Goal: Information Seeking & Learning: Learn about a topic

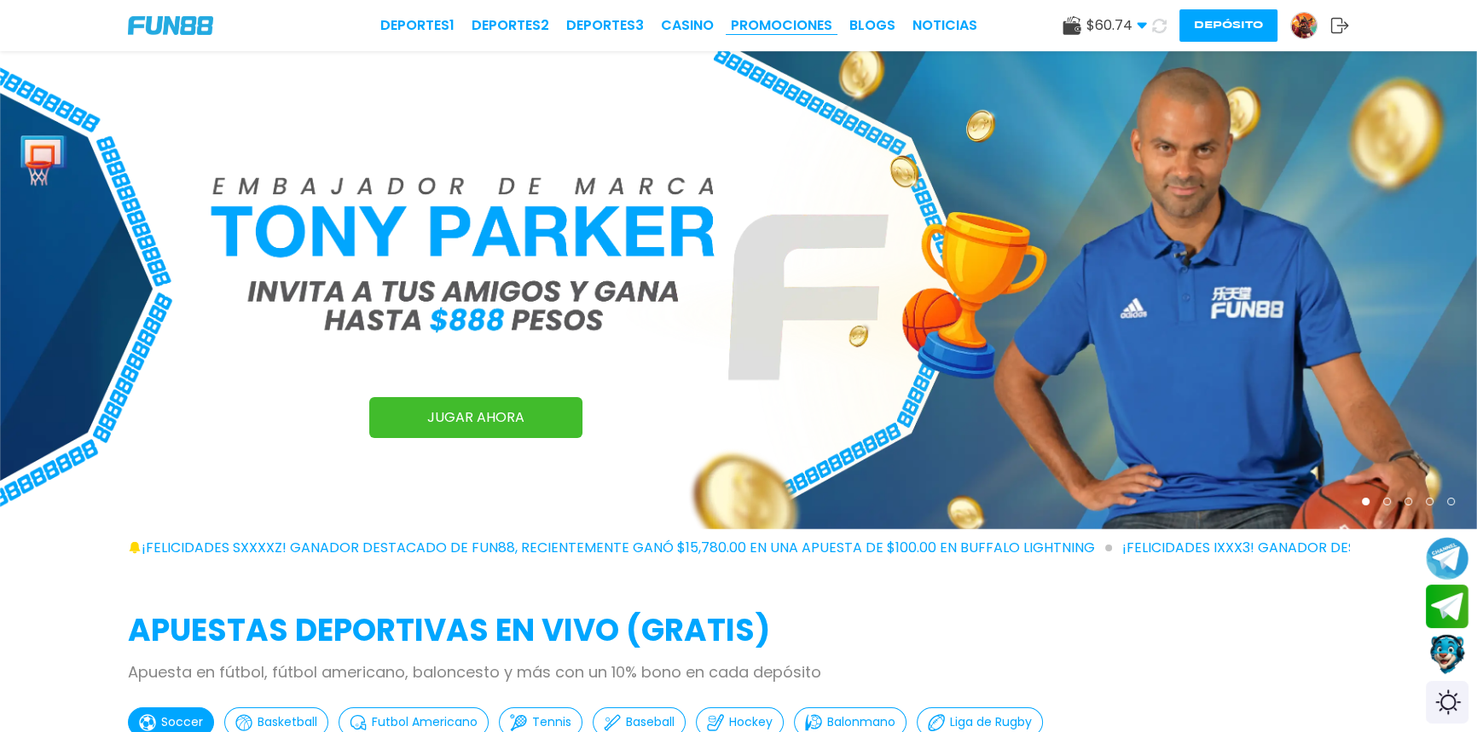
click at [789, 25] on link "Promociones" at bounding box center [781, 25] width 101 height 20
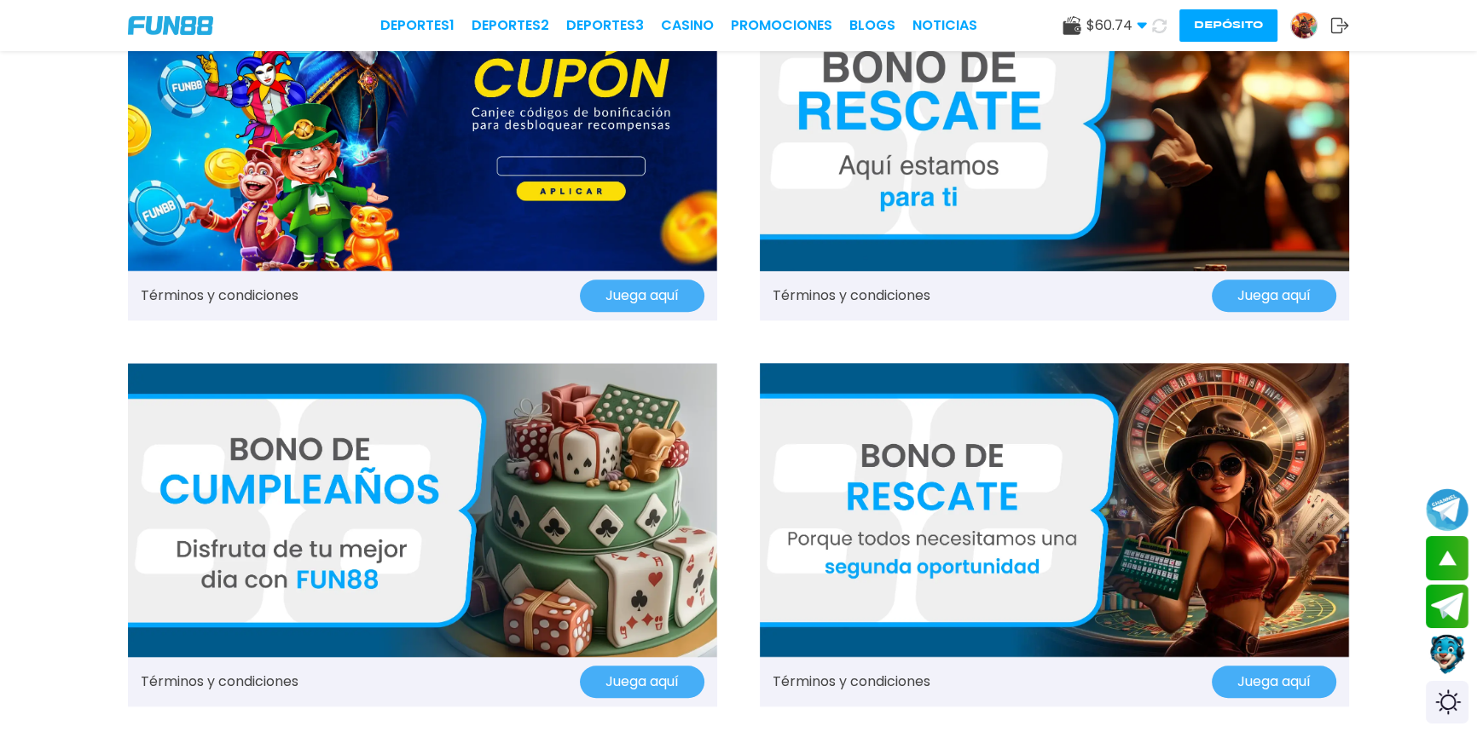
scroll to position [1705, 0]
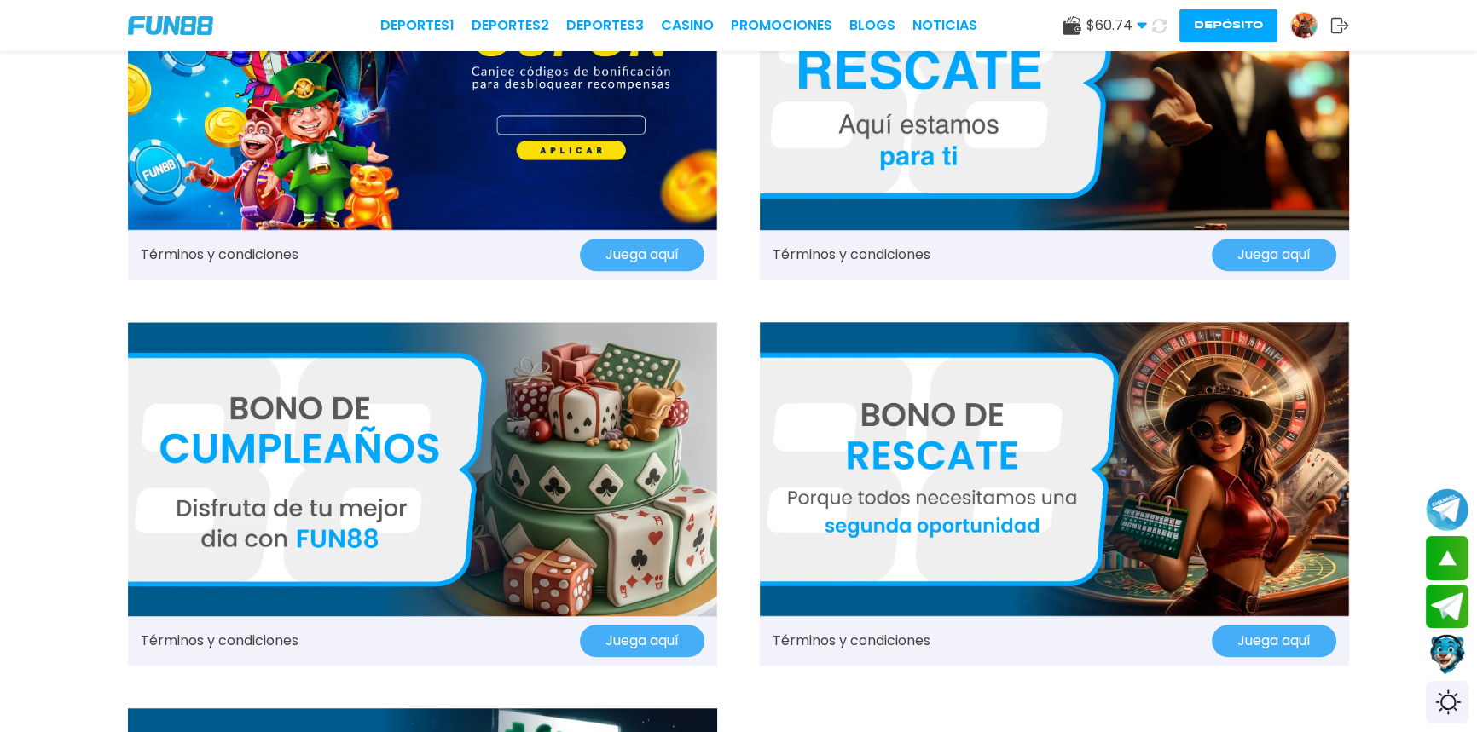
click at [931, 118] on img at bounding box center [1054, 82] width 589 height 295
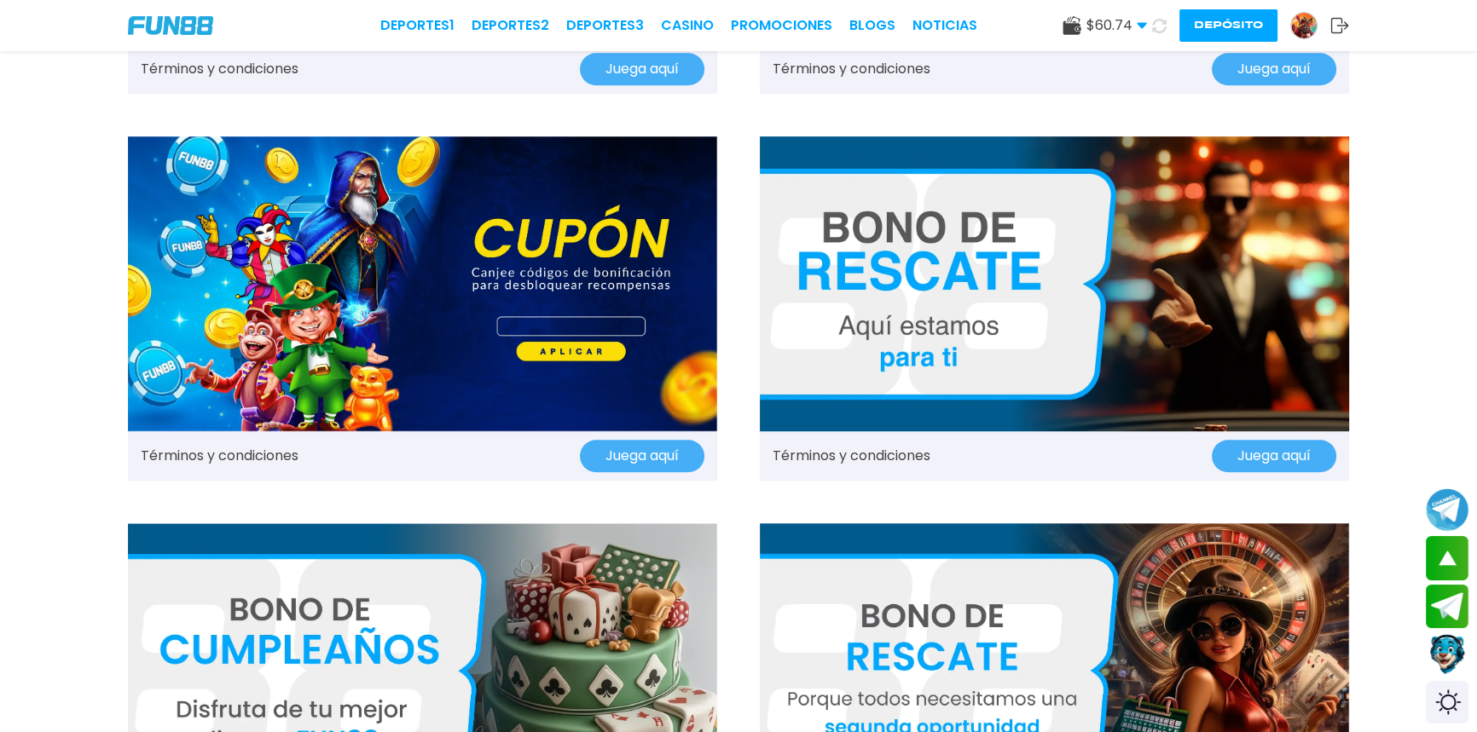
scroll to position [1627, 0]
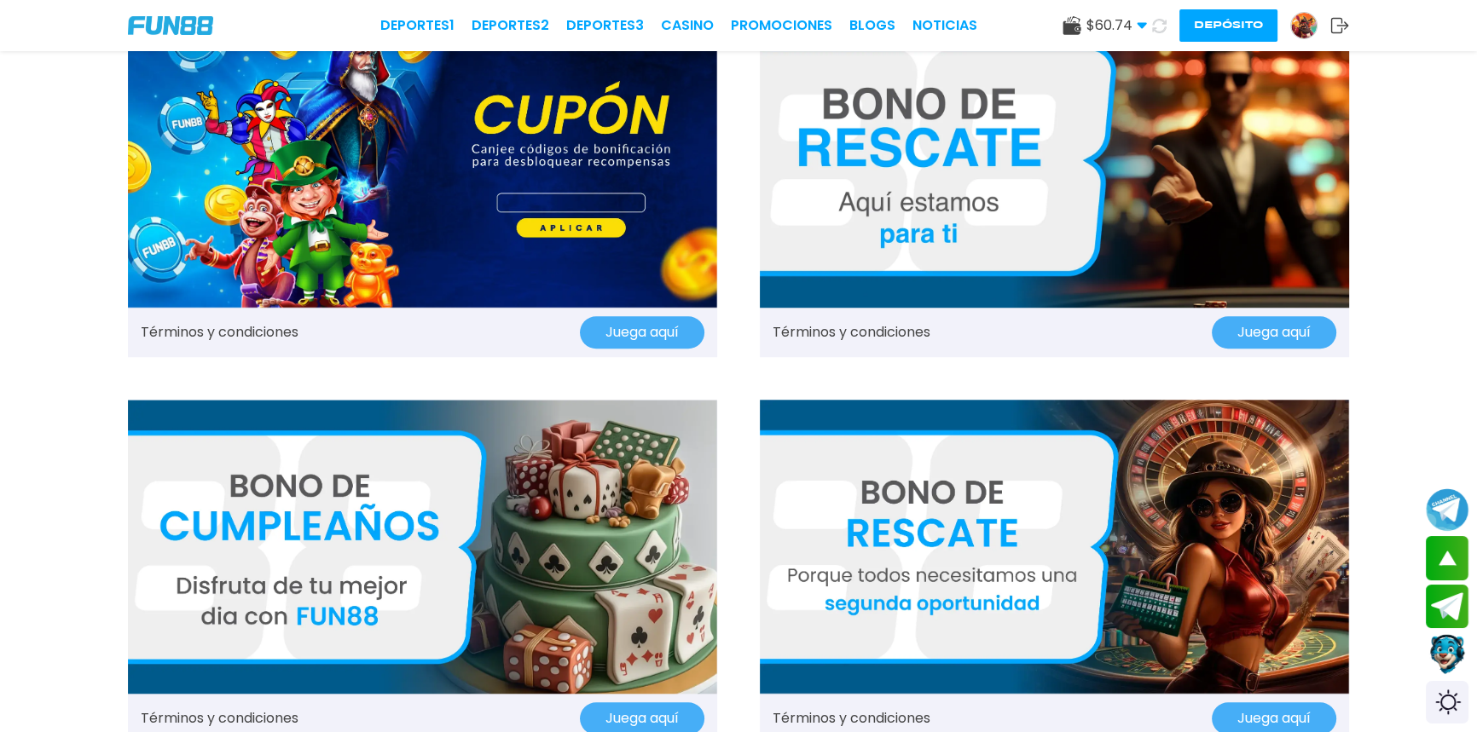
click at [924, 563] on img at bounding box center [1054, 547] width 589 height 295
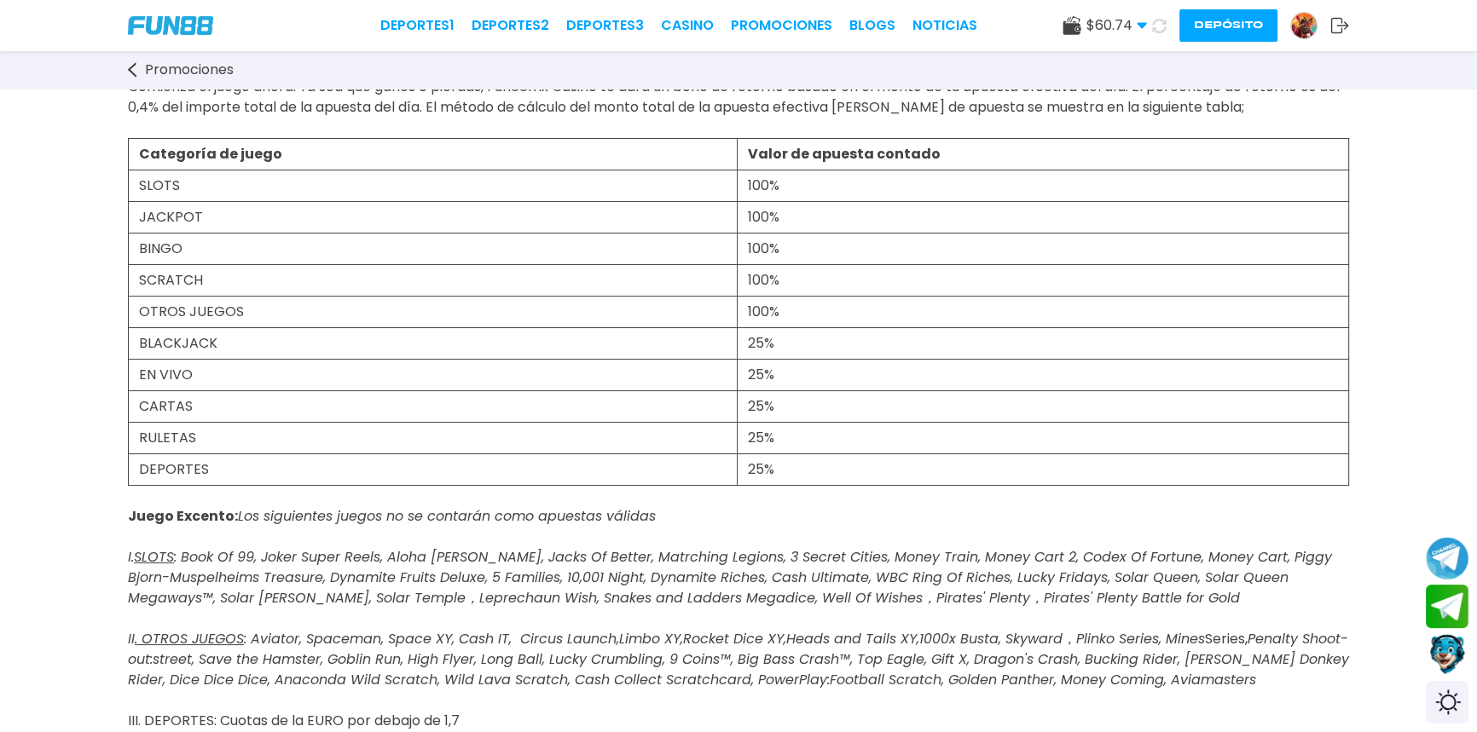
scroll to position [154, 0]
